Goal: Task Accomplishment & Management: Find specific page/section

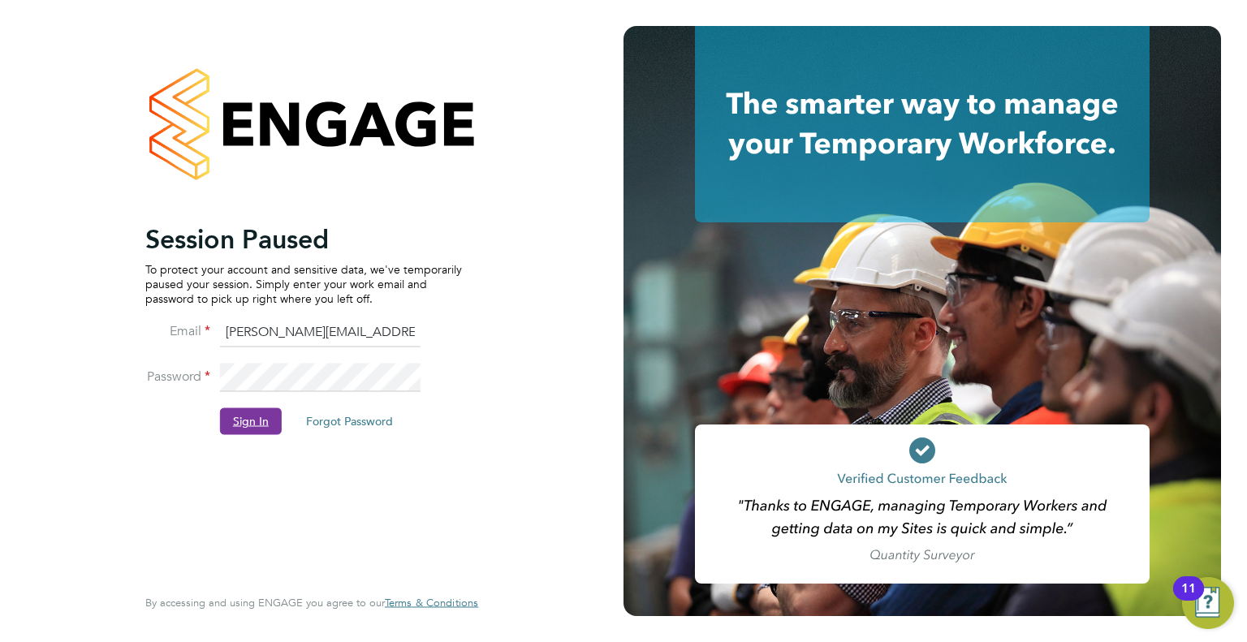
click at [240, 416] on button "Sign In" at bounding box center [251, 421] width 62 height 26
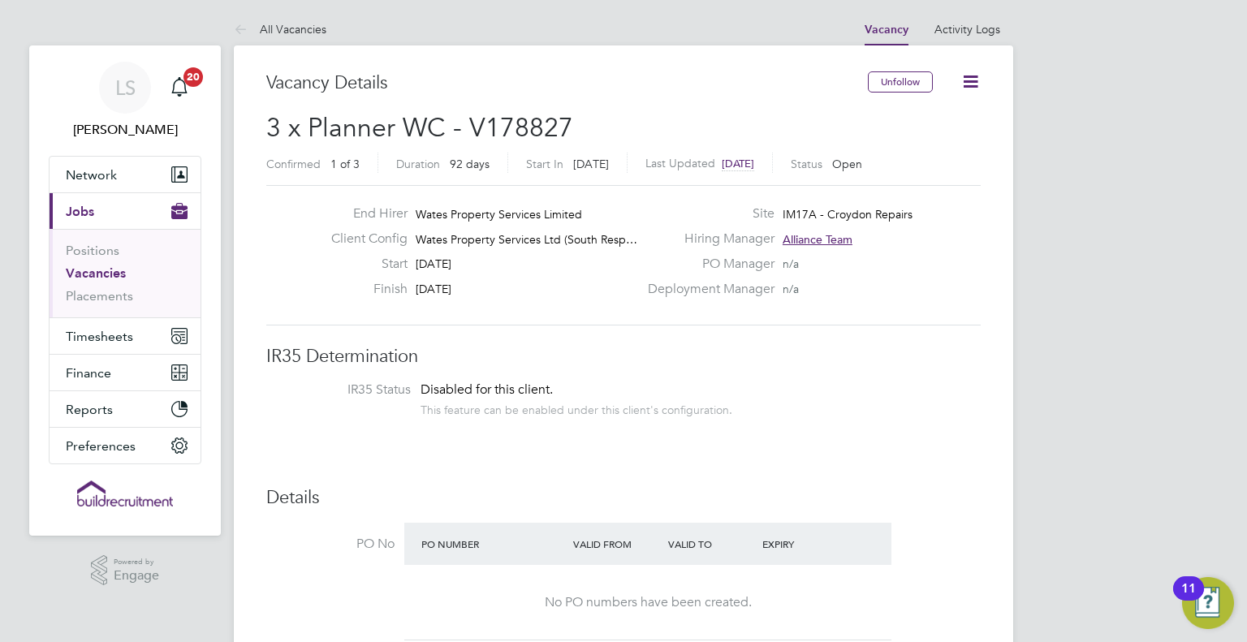
click at [104, 270] on link "Vacancies" at bounding box center [96, 272] width 60 height 15
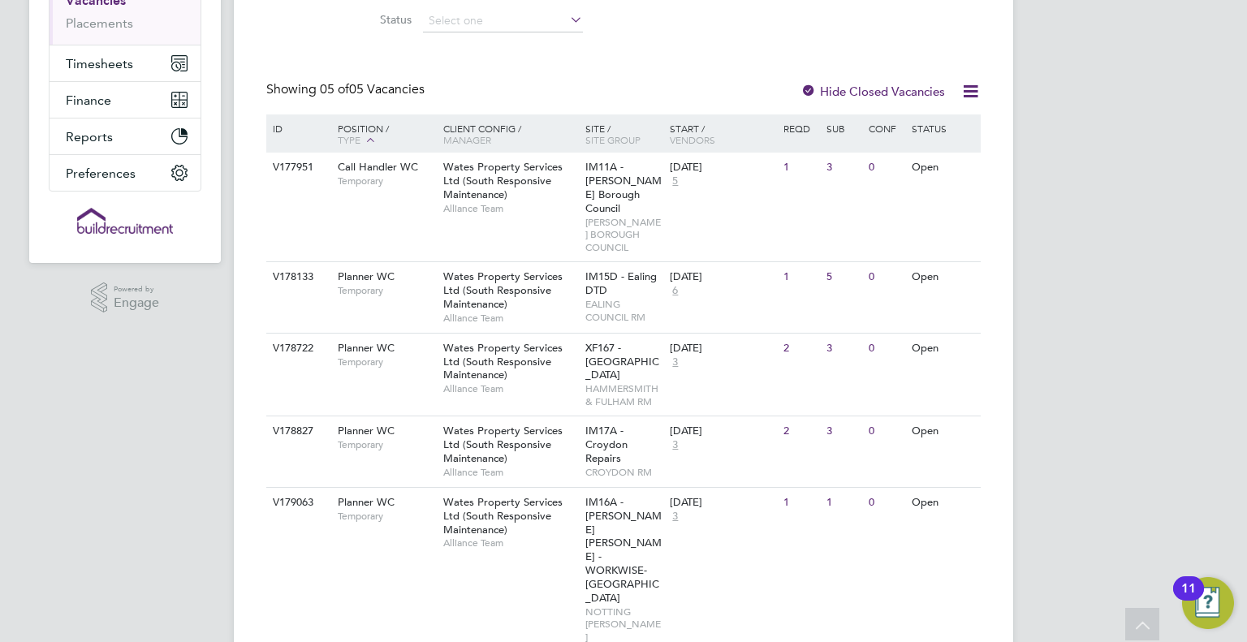
scroll to position [273, 0]
click at [409, 515] on span "Temporary" at bounding box center [386, 516] width 97 height 13
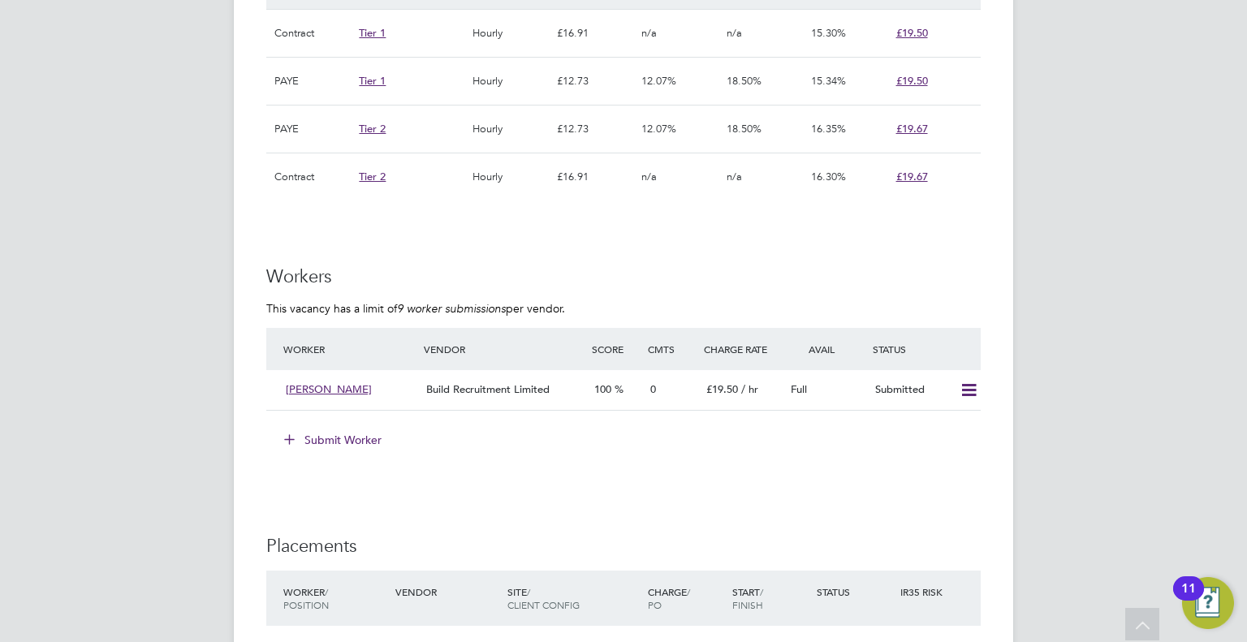
scroll to position [1161, 0]
